Goal: Task Accomplishment & Management: Manage account settings

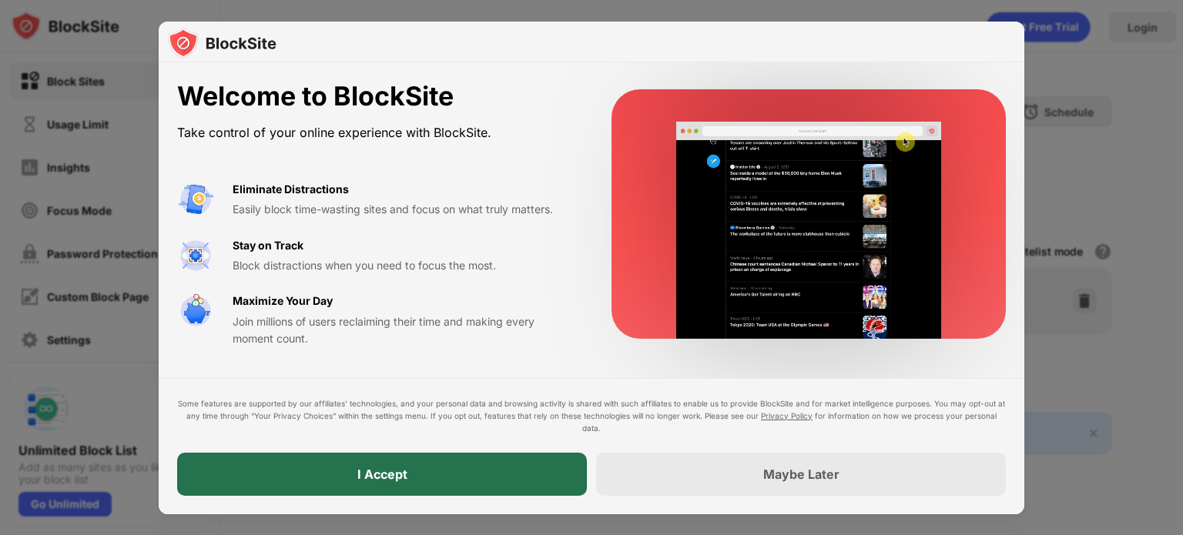
click at [539, 471] on div "I Accept" at bounding box center [382, 474] width 410 height 43
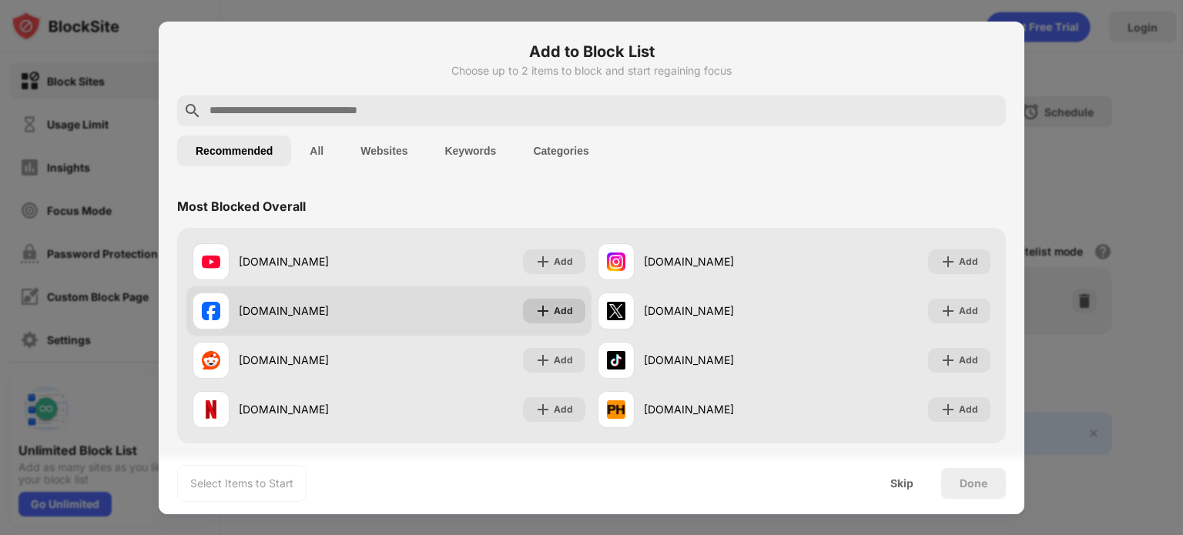
click at [554, 308] on div "Add" at bounding box center [563, 310] width 19 height 15
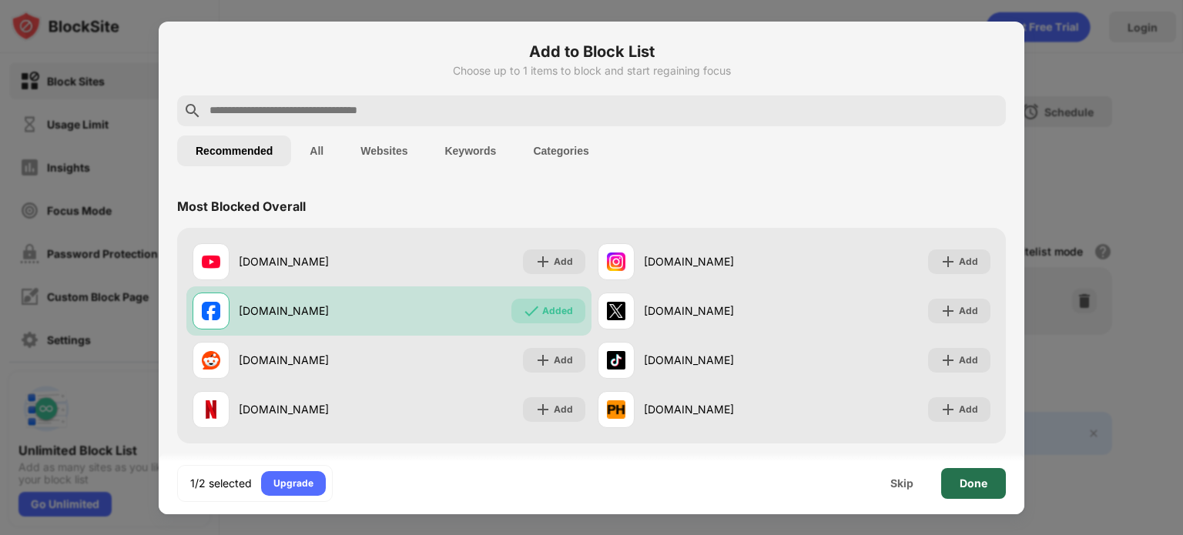
click at [989, 481] on div "Done" at bounding box center [973, 483] width 65 height 31
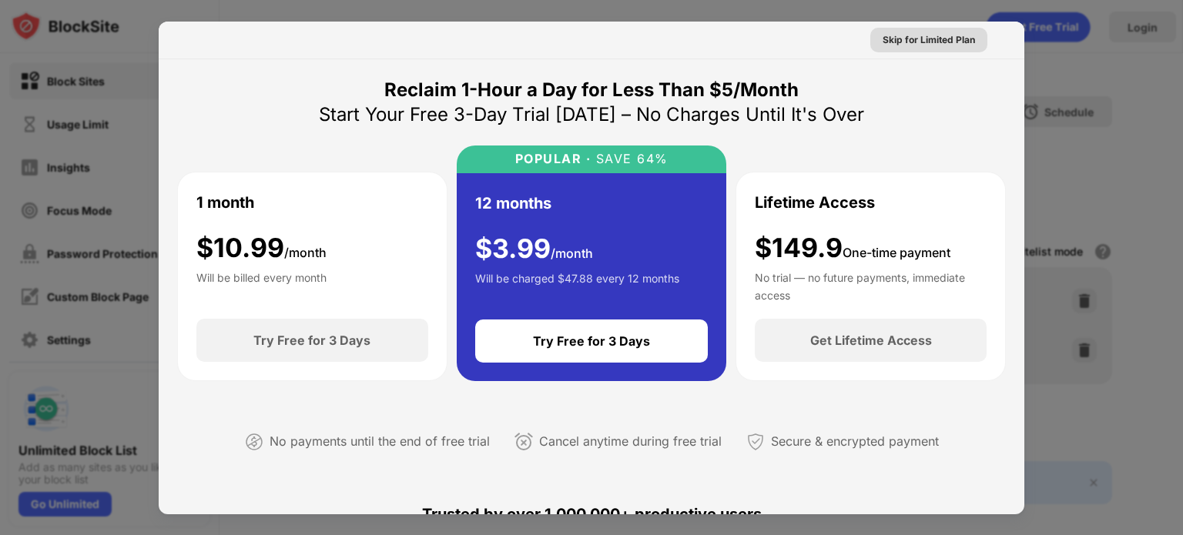
click at [916, 45] on div "Skip for Limited Plan" at bounding box center [929, 39] width 92 height 15
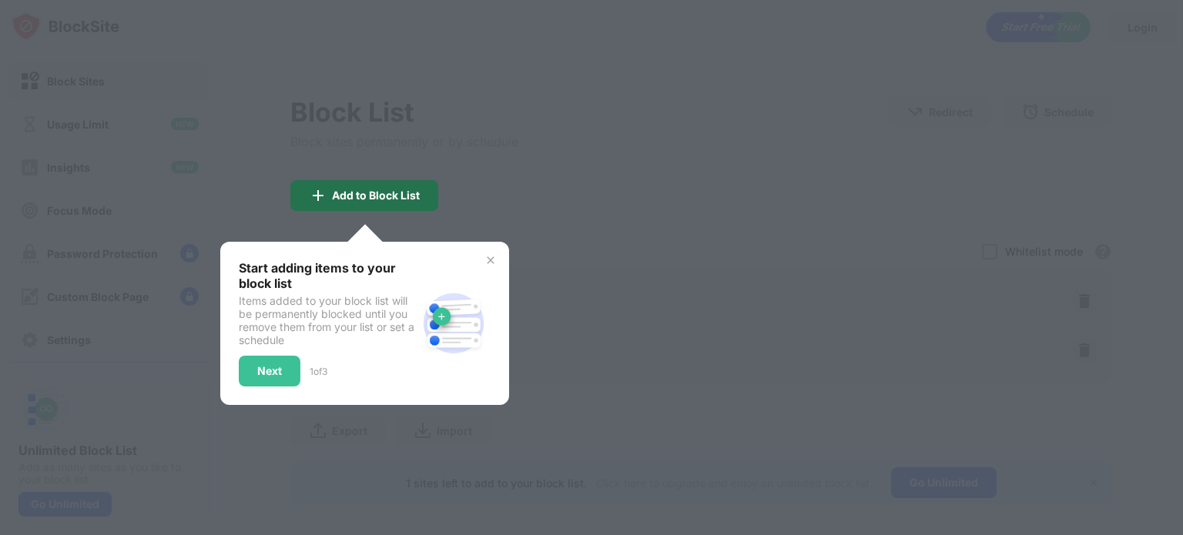
click at [394, 193] on div "Add to Block List" at bounding box center [376, 195] width 88 height 12
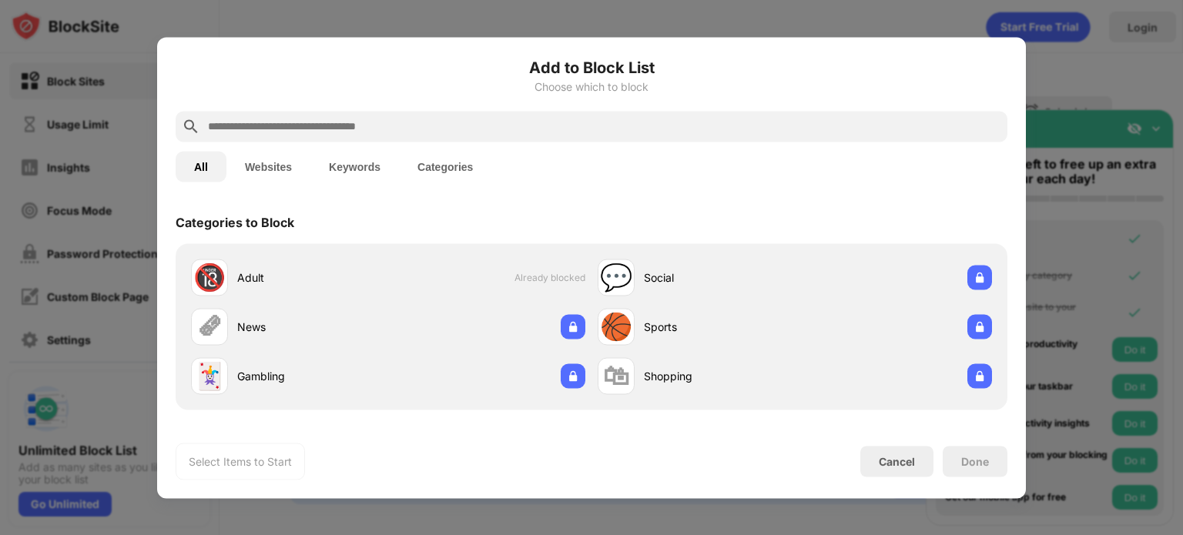
click at [1074, 104] on div at bounding box center [591, 267] width 1183 height 535
